Goal: Find specific page/section: Find specific page/section

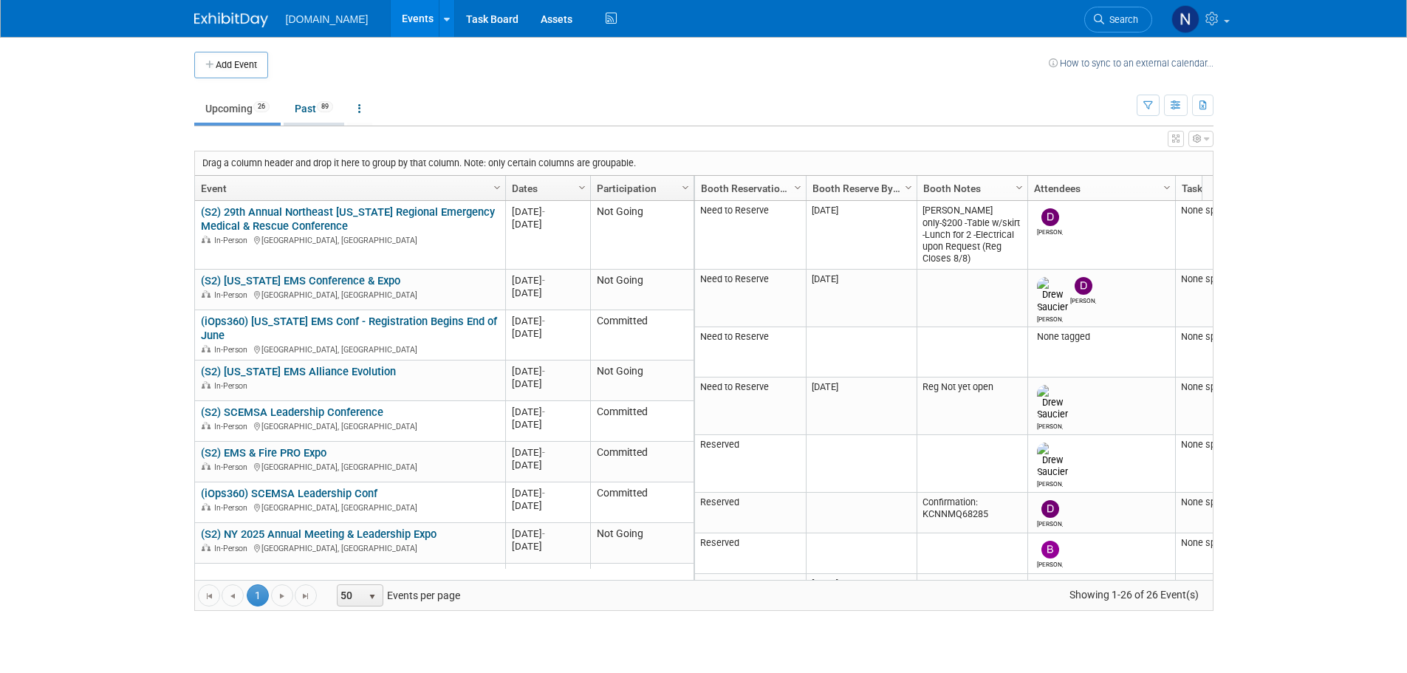
click at [308, 100] on link "Past 89" at bounding box center [314, 109] width 61 height 28
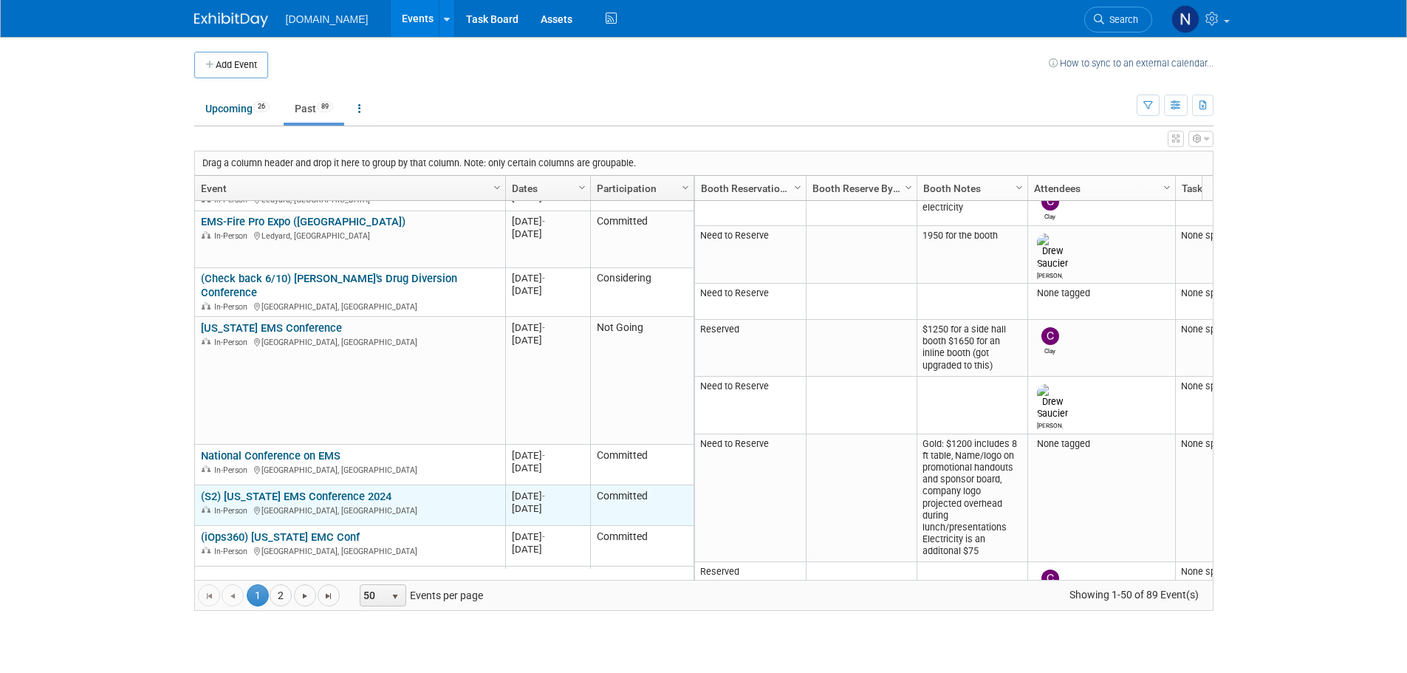
scroll to position [2521, 0]
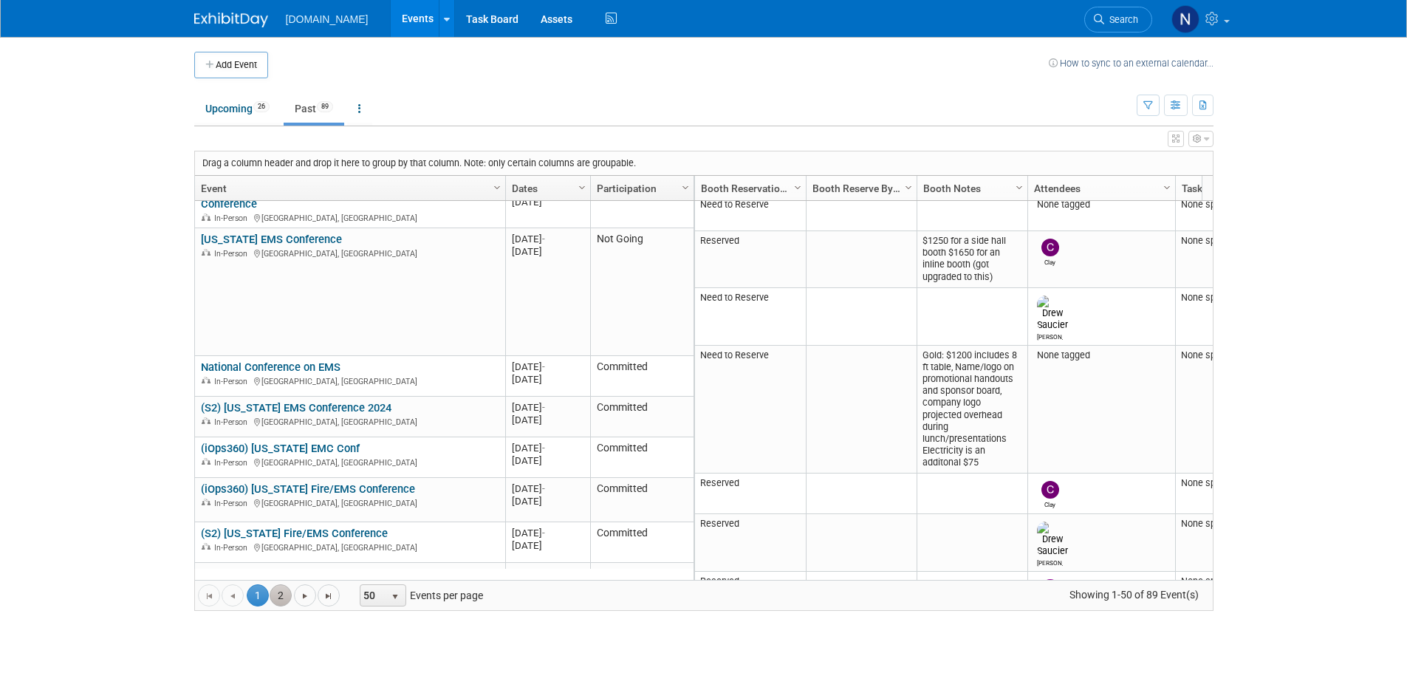
click at [278, 593] on link "2" at bounding box center [280, 595] width 22 height 22
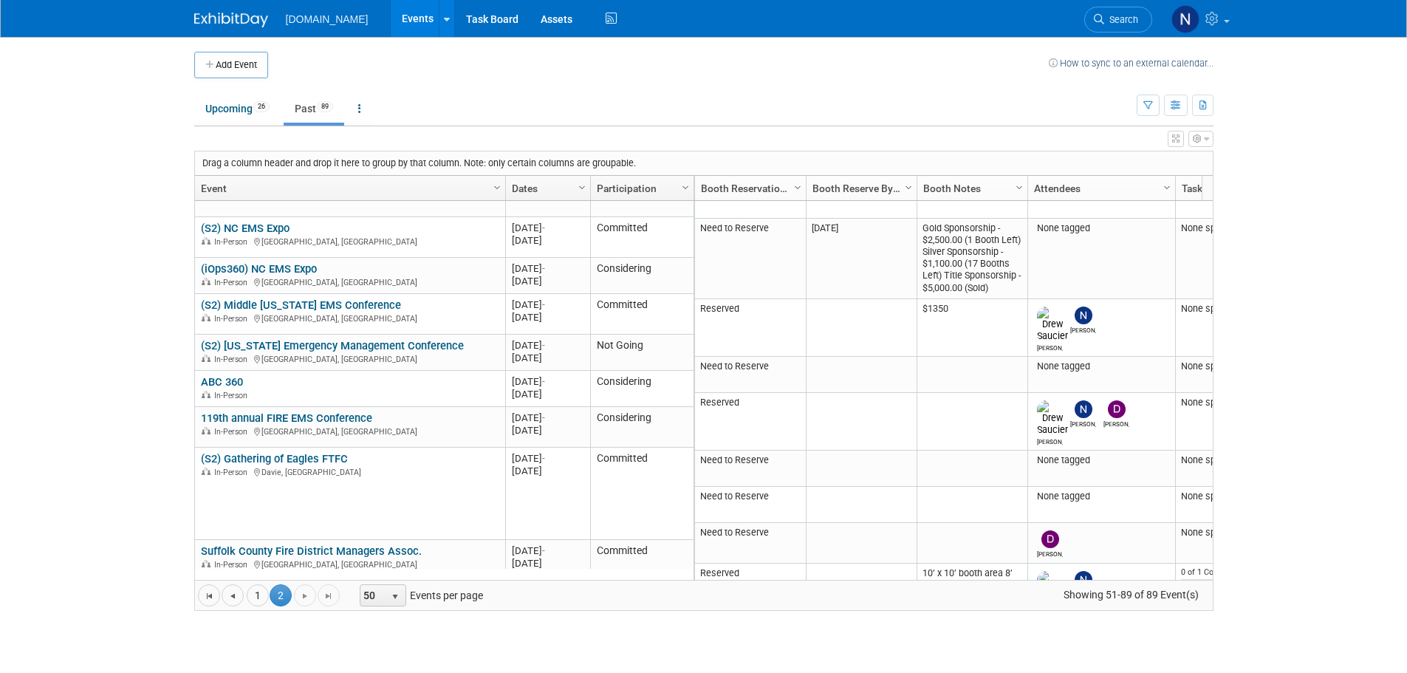
scroll to position [886, 0]
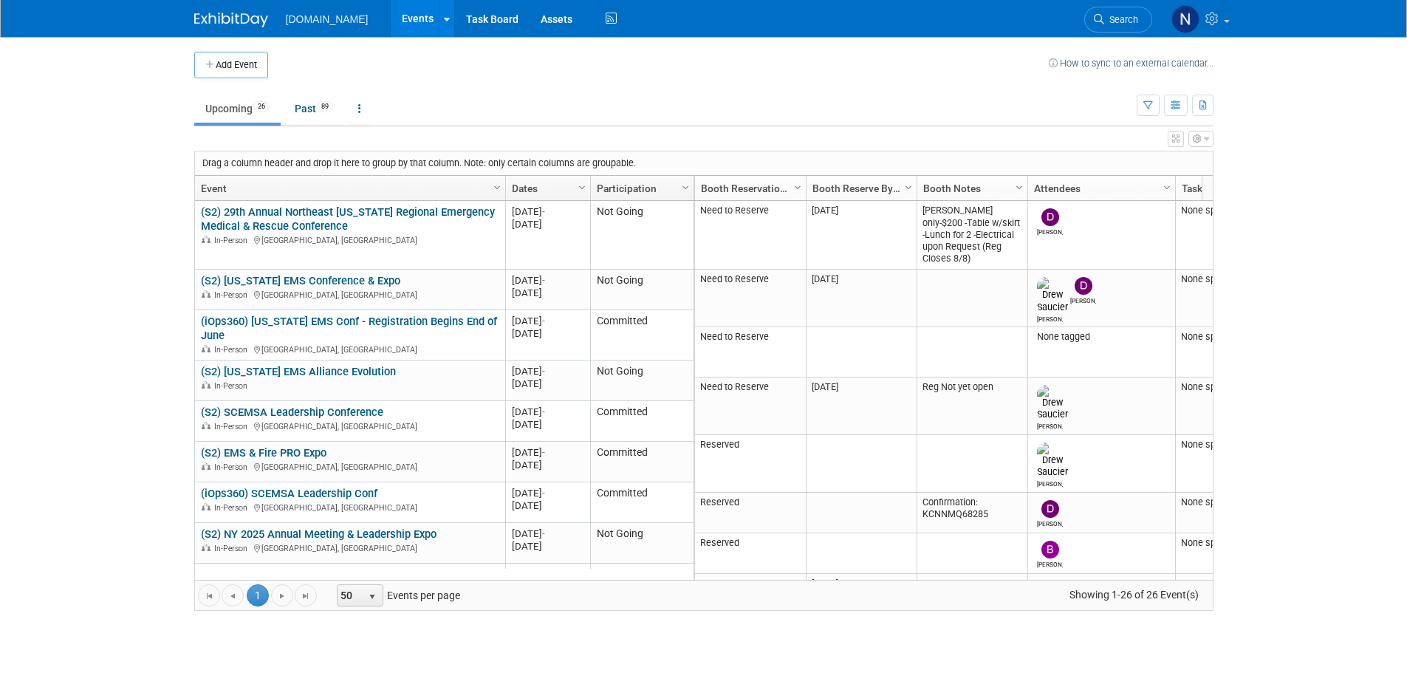
scroll to position [749, 0]
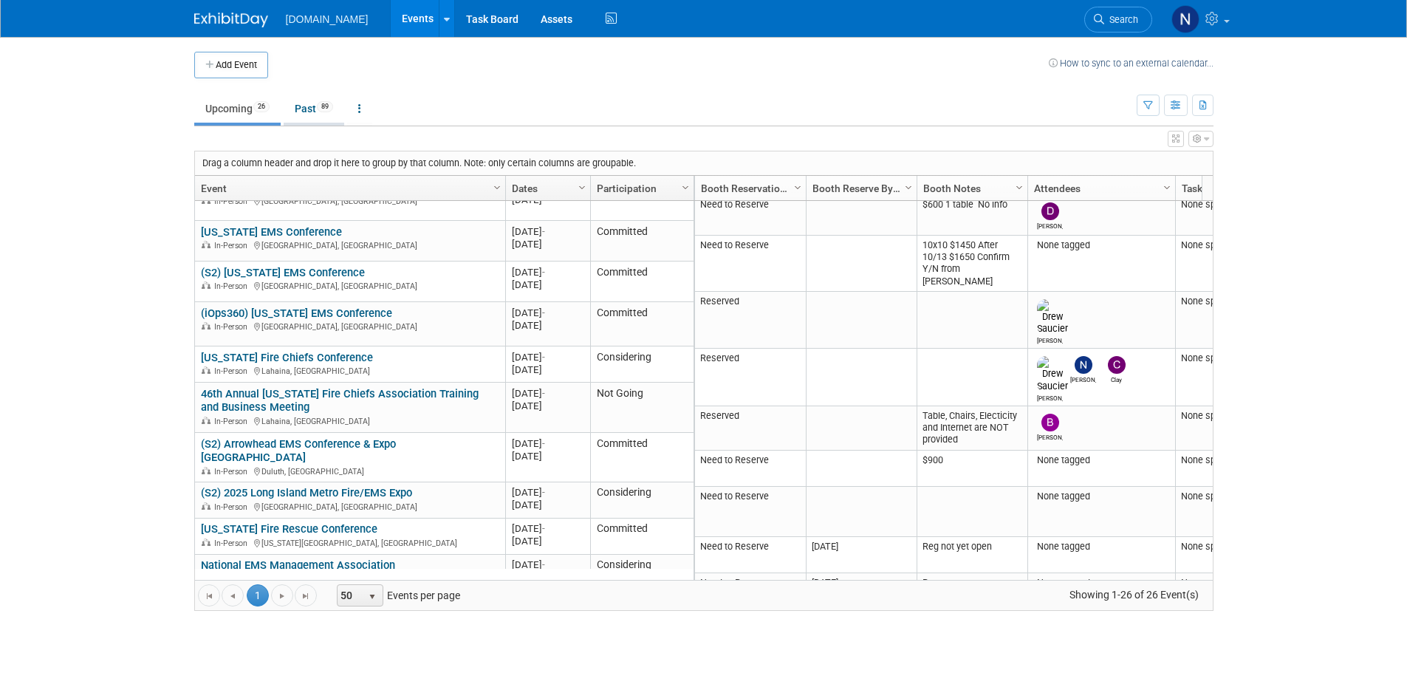
click at [298, 114] on link "Past 89" at bounding box center [314, 109] width 61 height 28
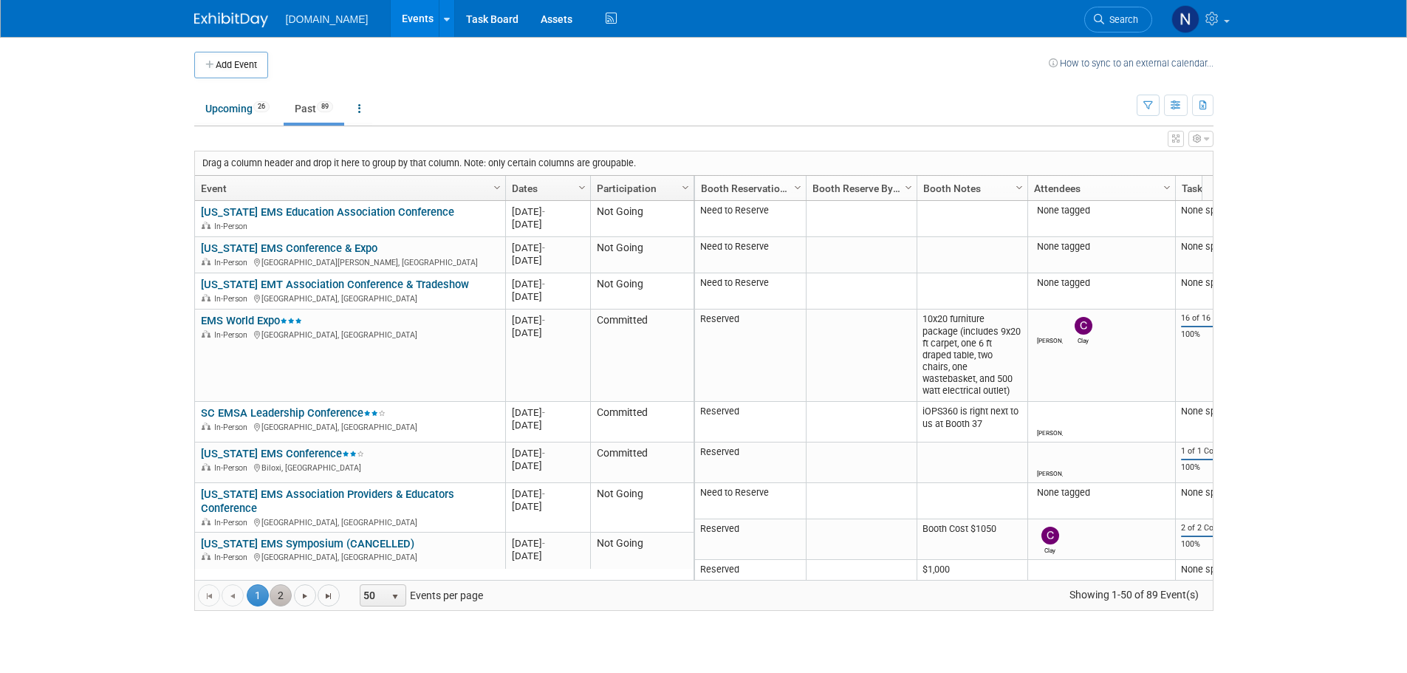
click at [289, 590] on link "2" at bounding box center [280, 595] width 22 height 22
